Goal: Transaction & Acquisition: Subscribe to service/newsletter

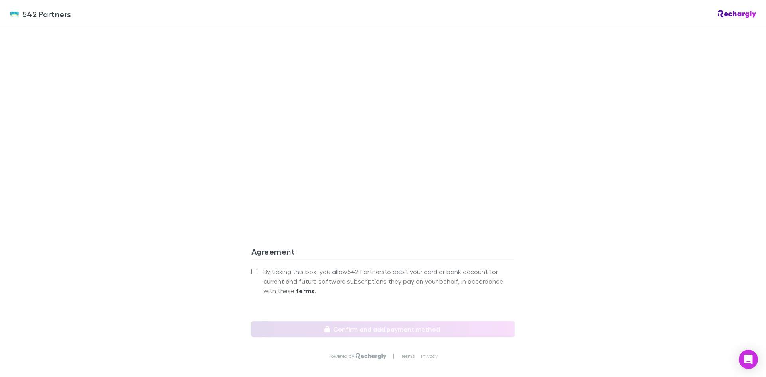
scroll to position [626, 0]
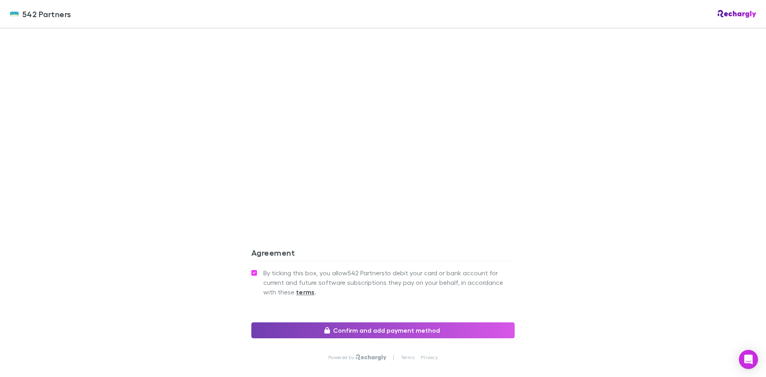
click at [445, 322] on button "Confirm and add payment method" at bounding box center [382, 330] width 263 height 16
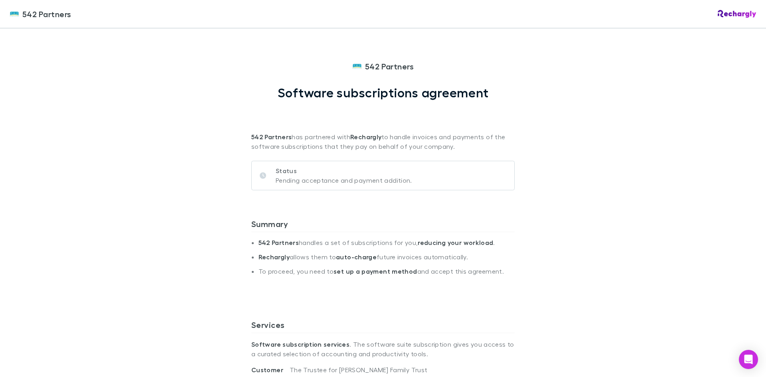
scroll to position [654, 0]
